Goal: Find specific page/section: Find specific page/section

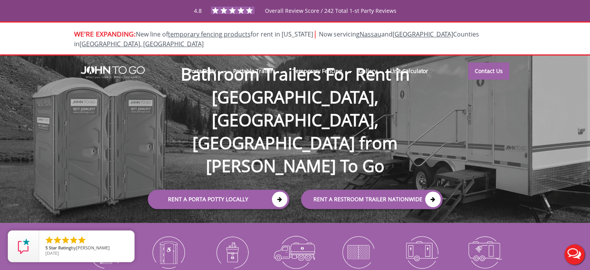
click at [537, 27] on div "WE'RE EXPANDING: New line of temporary fencing products for rent in [US_STATE] …" at bounding box center [295, 38] width 590 height 34
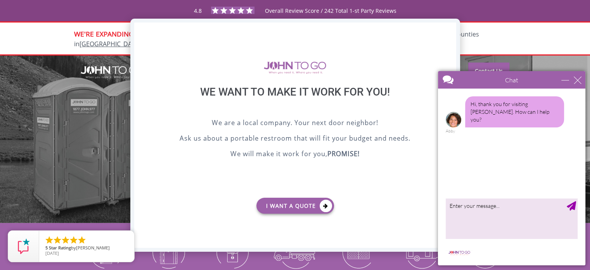
click at [446, 28] on div "X" at bounding box center [450, 29] width 12 height 13
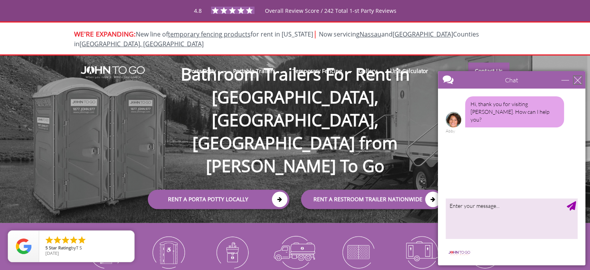
click at [576, 80] on div "close" at bounding box center [578, 80] width 8 height 8
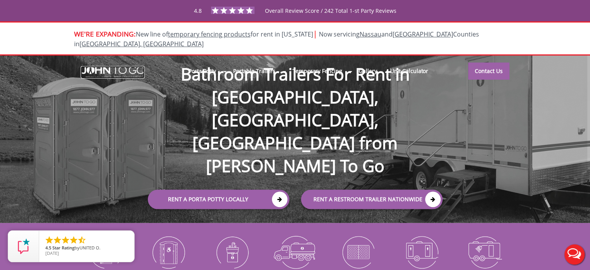
click at [121, 66] on img at bounding box center [113, 72] width 64 height 12
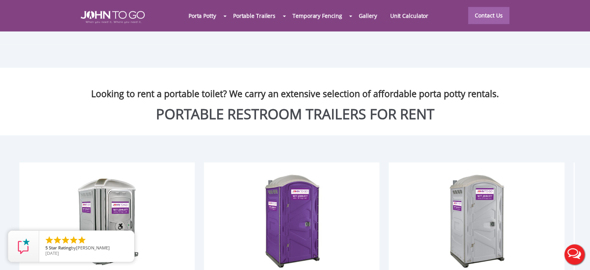
scroll to position [815, 0]
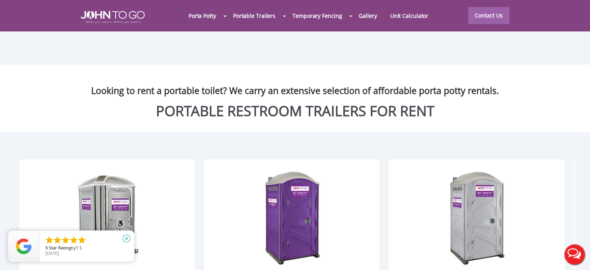
click at [127, 239] on icon "close" at bounding box center [127, 238] width 8 height 8
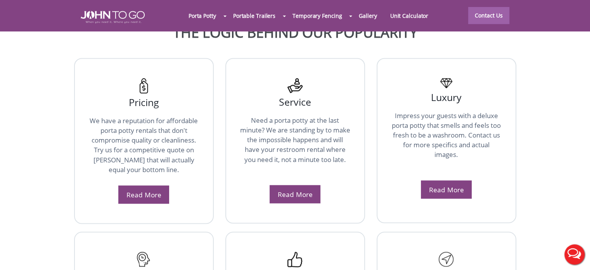
scroll to position [1319, 0]
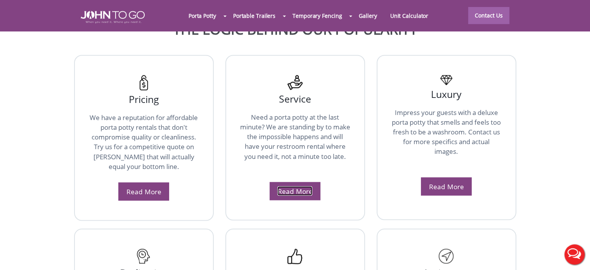
click at [303, 186] on link "Read More" at bounding box center [294, 190] width 35 height 9
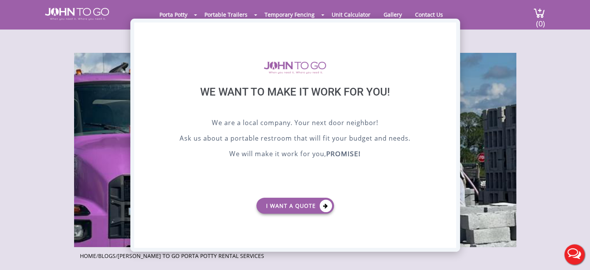
click at [450, 29] on div "X" at bounding box center [450, 29] width 12 height 13
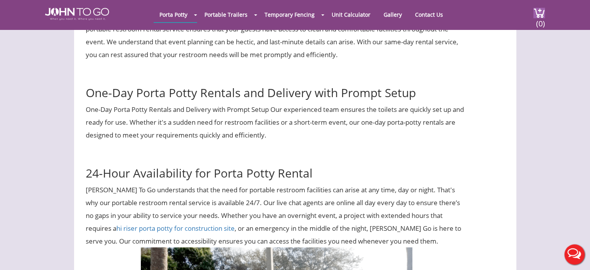
scroll to position [1863, 0]
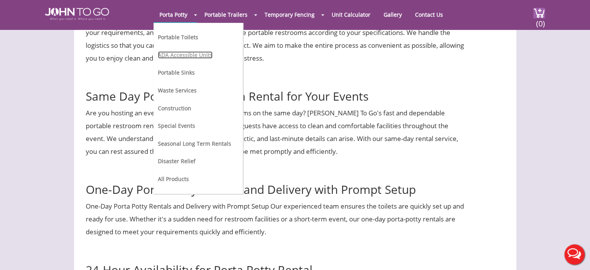
click at [185, 53] on link "ADA Accessible Units" at bounding box center [185, 54] width 55 height 7
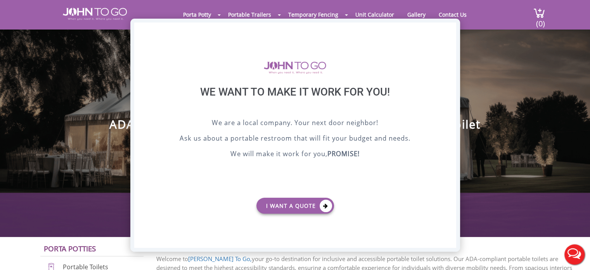
click at [452, 28] on div "X" at bounding box center [450, 29] width 12 height 13
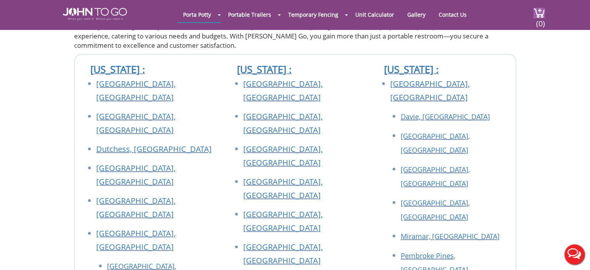
scroll to position [2367, 0]
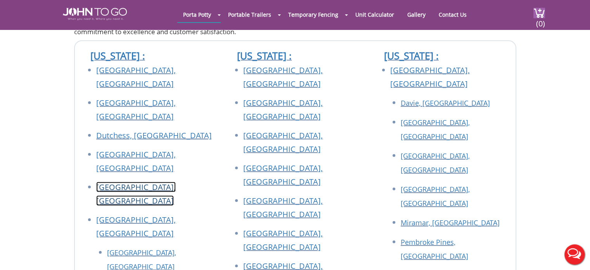
click at [115, 182] on link "[GEOGRAPHIC_DATA], [GEOGRAPHIC_DATA]" at bounding box center [136, 194] width 80 height 24
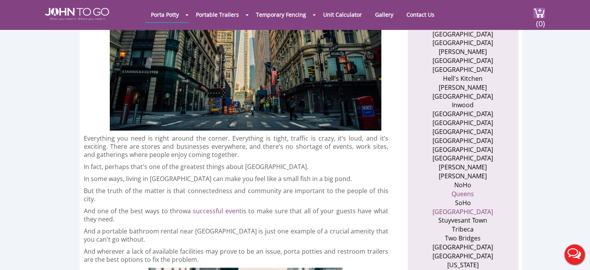
scroll to position [388, 0]
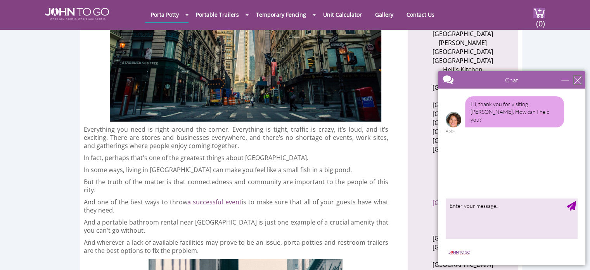
click at [578, 82] on div "close" at bounding box center [578, 80] width 8 height 8
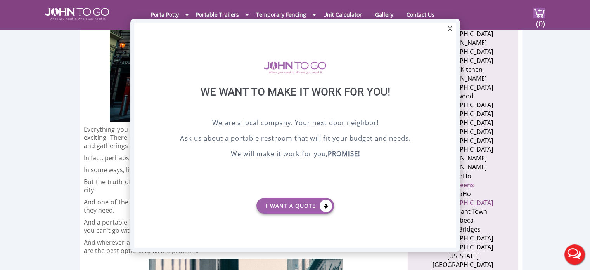
scroll to position [0, 0]
click at [449, 29] on div "X" at bounding box center [450, 29] width 12 height 13
